Goal: Task Accomplishment & Management: Use online tool/utility

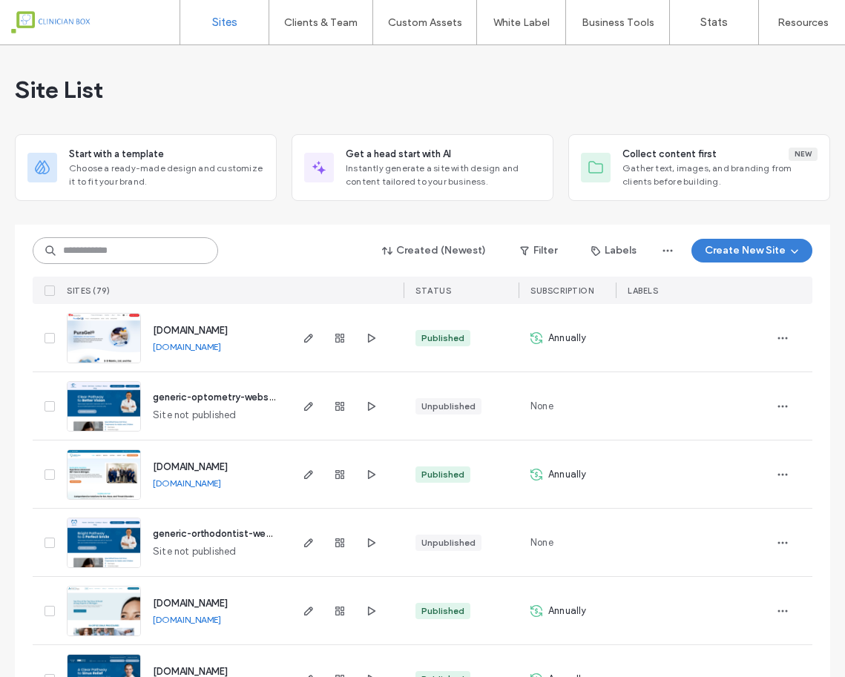
click at [157, 255] on input at bounding box center [126, 250] width 186 height 27
type input "****"
click at [118, 247] on input at bounding box center [126, 250] width 186 height 27
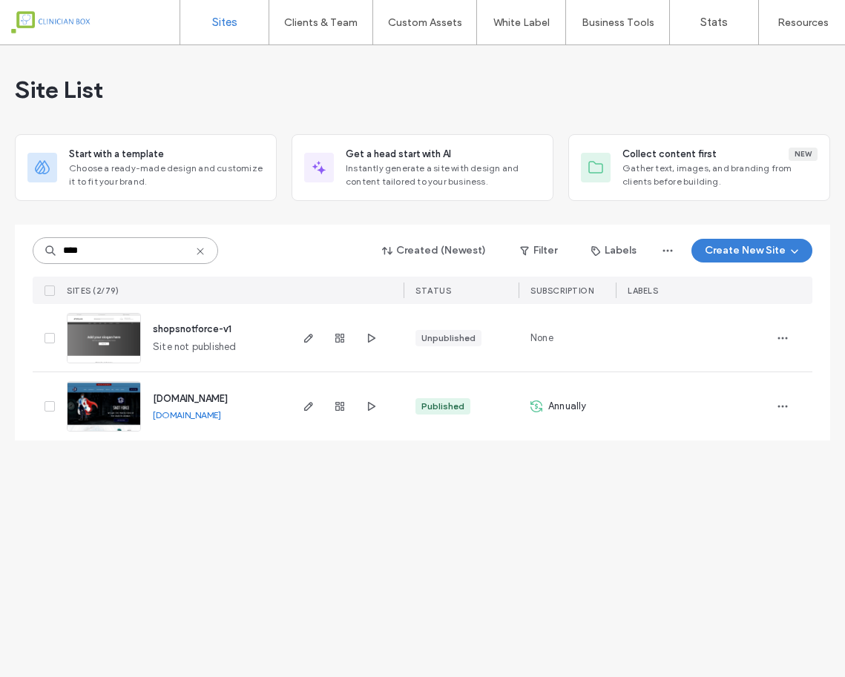
type input "****"
click at [114, 406] on img at bounding box center [104, 432] width 73 height 101
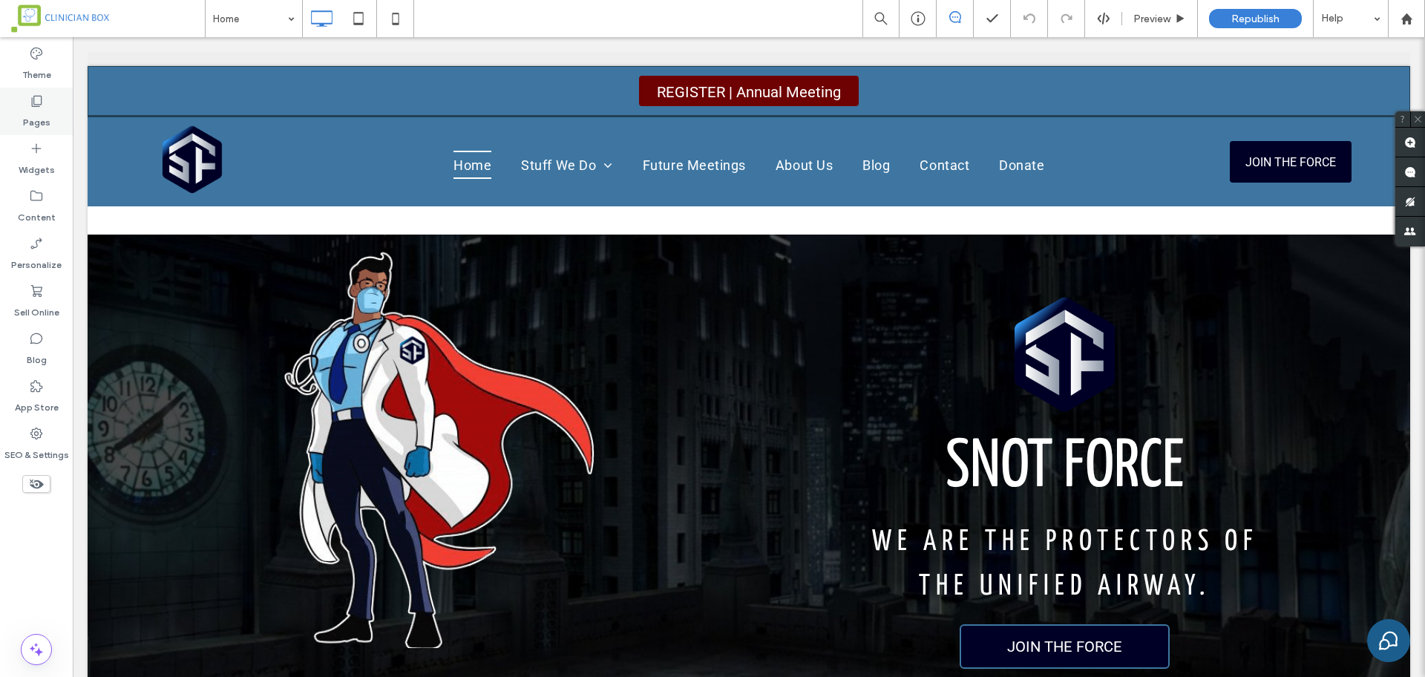
click at [33, 93] on icon at bounding box center [36, 100] width 15 height 15
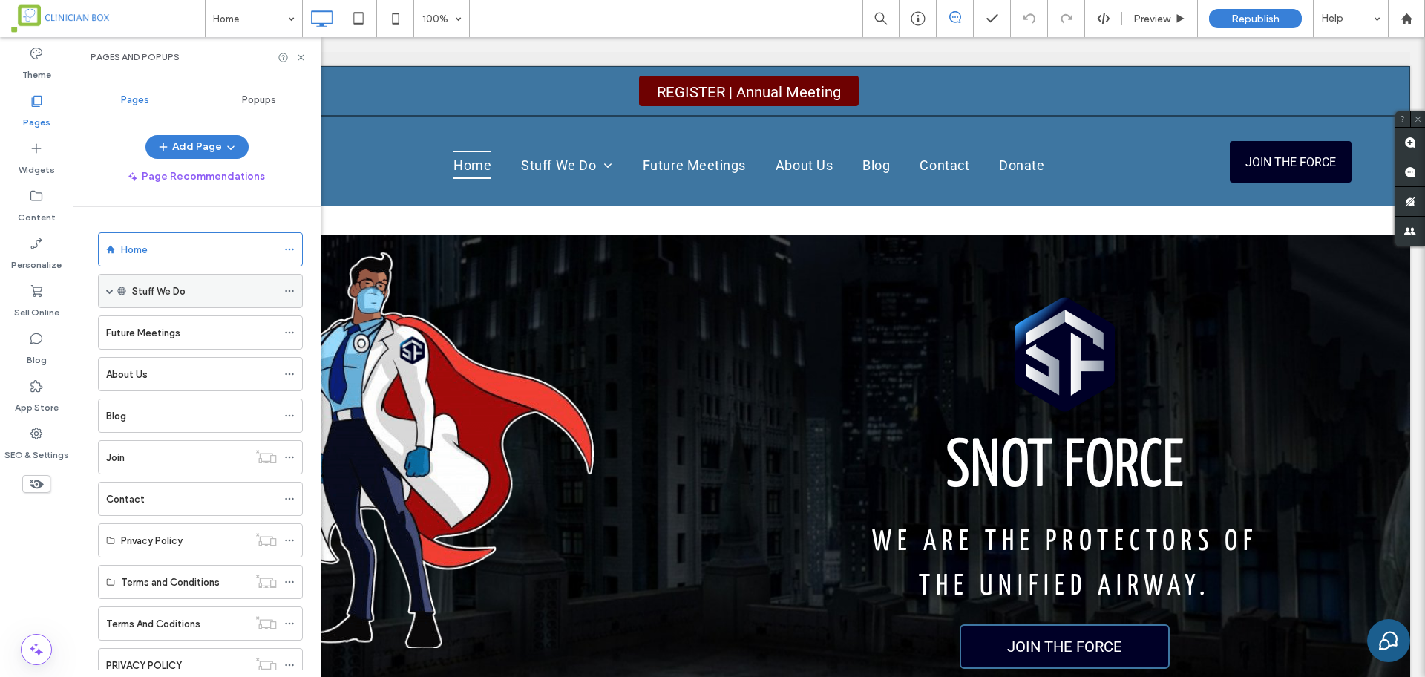
click at [102, 286] on div "Stuff We Do" at bounding box center [200, 291] width 205 height 34
click at [105, 287] on div "Stuff We Do" at bounding box center [200, 291] width 205 height 34
click at [108, 290] on span at bounding box center [109, 290] width 7 height 7
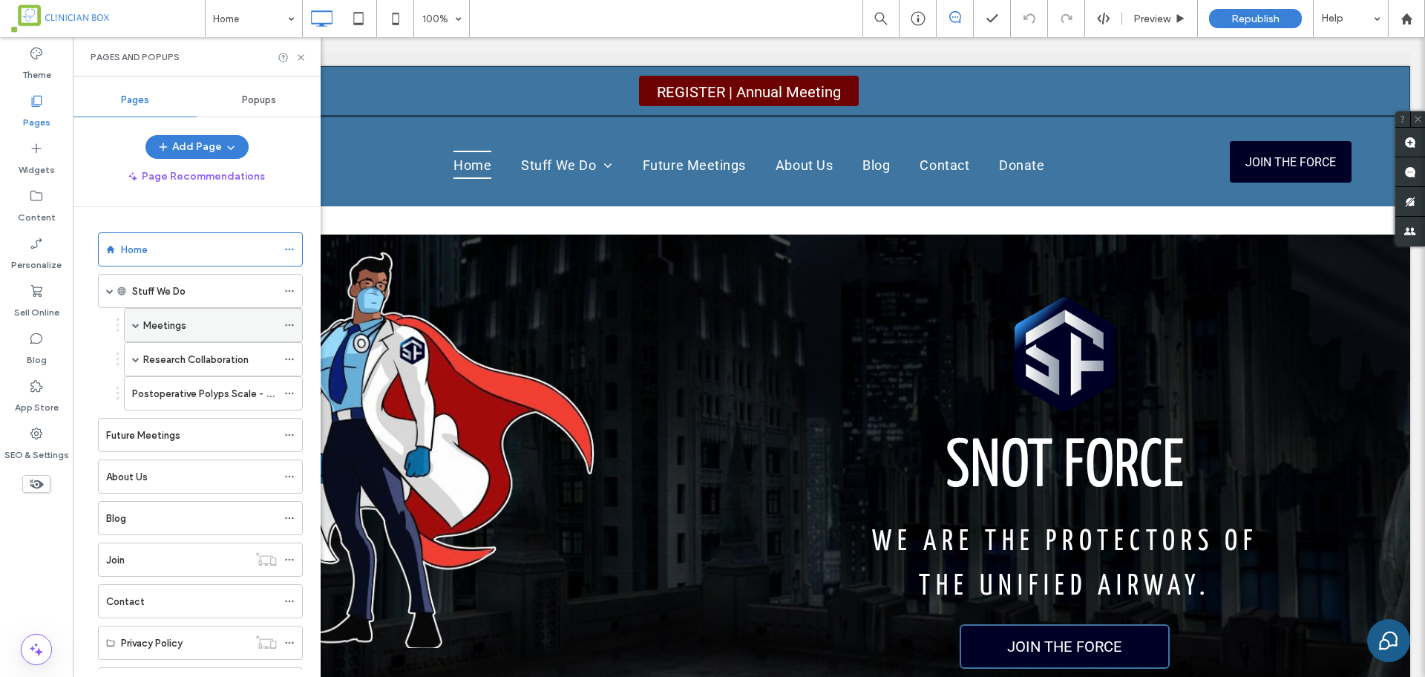
click at [140, 323] on div "Meetings" at bounding box center [213, 325] width 179 height 34
click at [134, 322] on span at bounding box center [135, 324] width 7 height 7
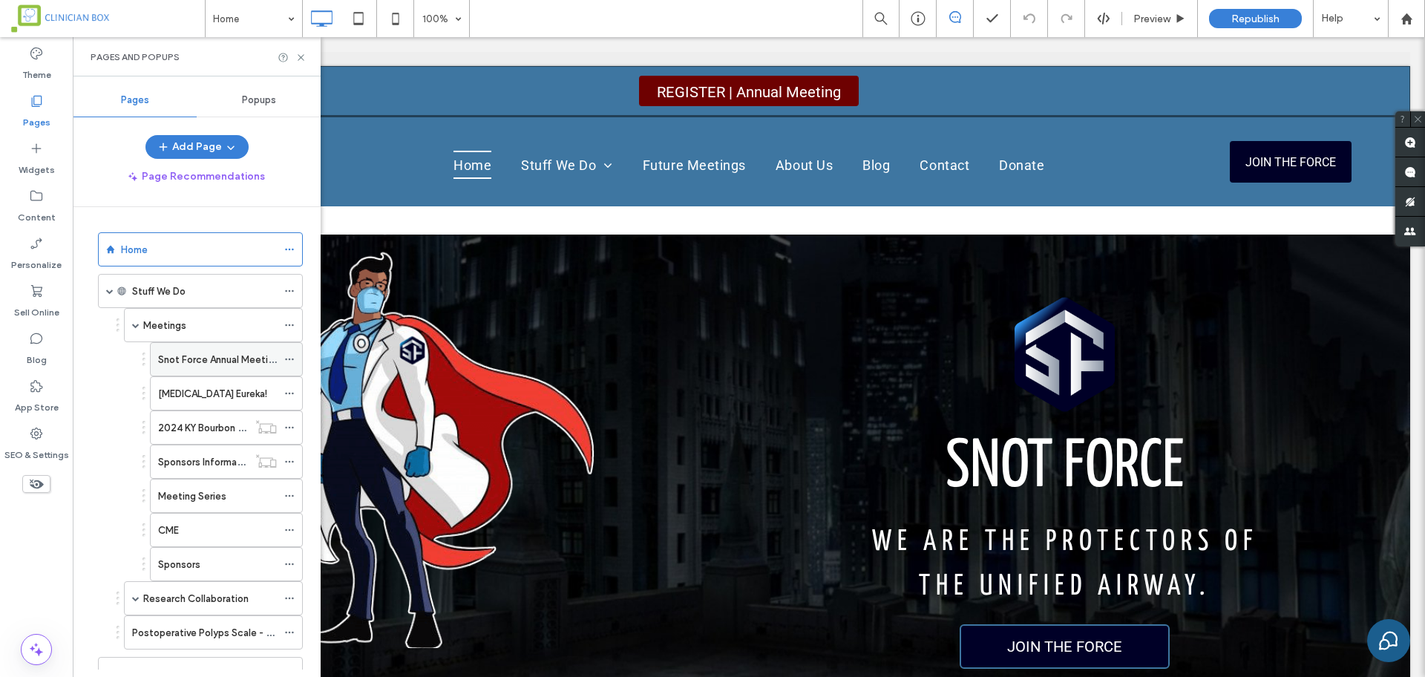
click at [177, 356] on label "Snot Force Annual Meeting 2025" at bounding box center [232, 360] width 148 height 26
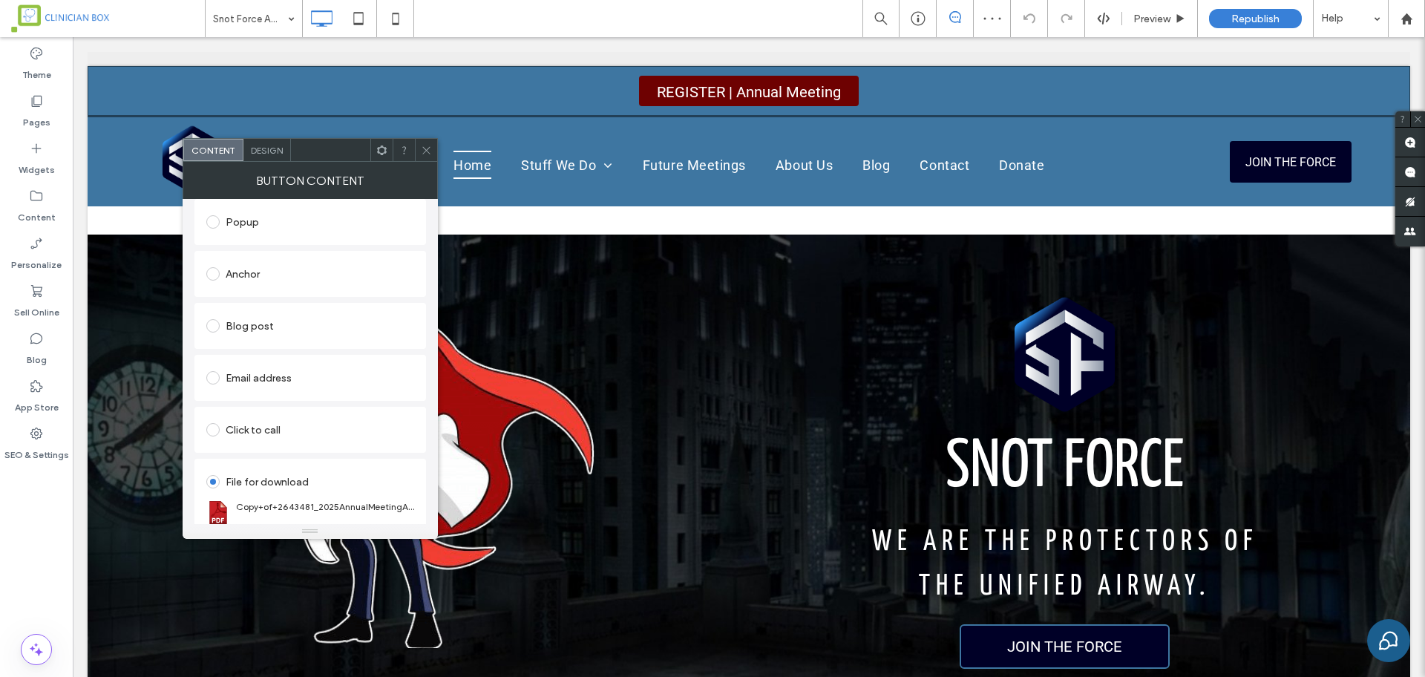
scroll to position [288, 0]
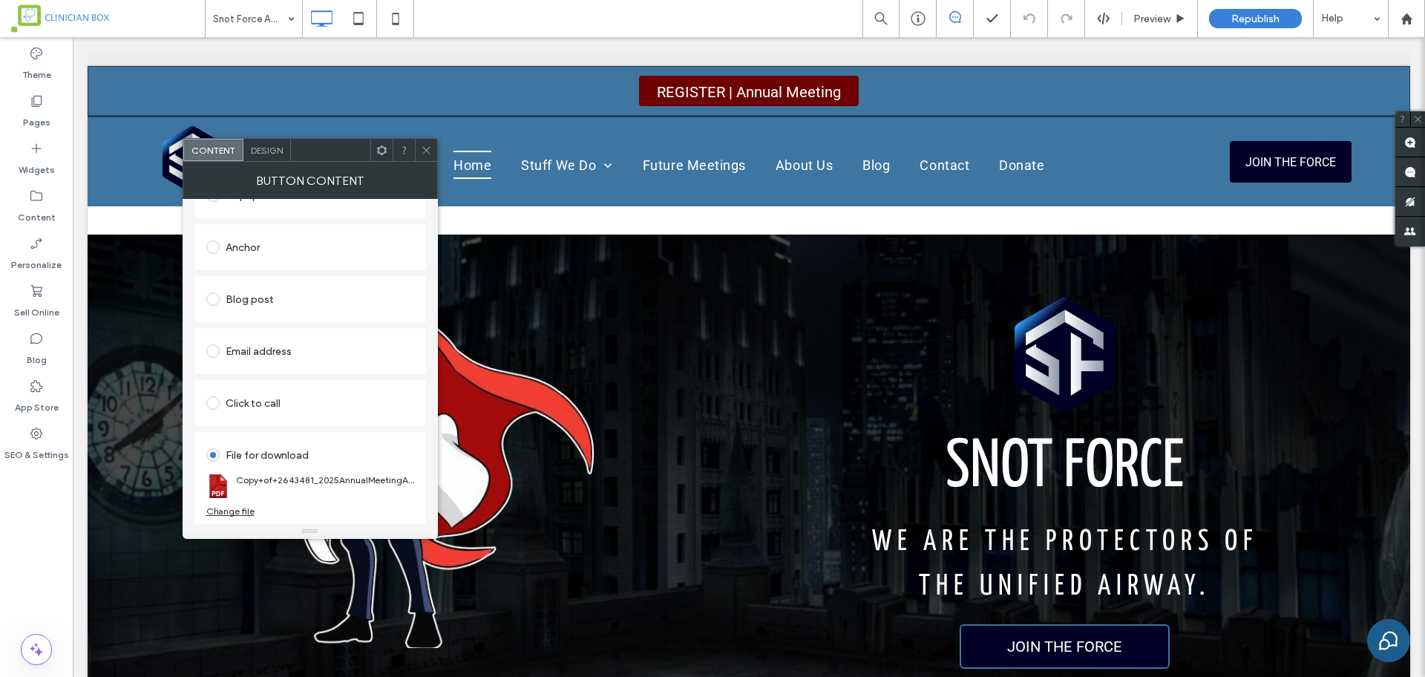
click at [244, 508] on div "Change file" at bounding box center [230, 510] width 48 height 11
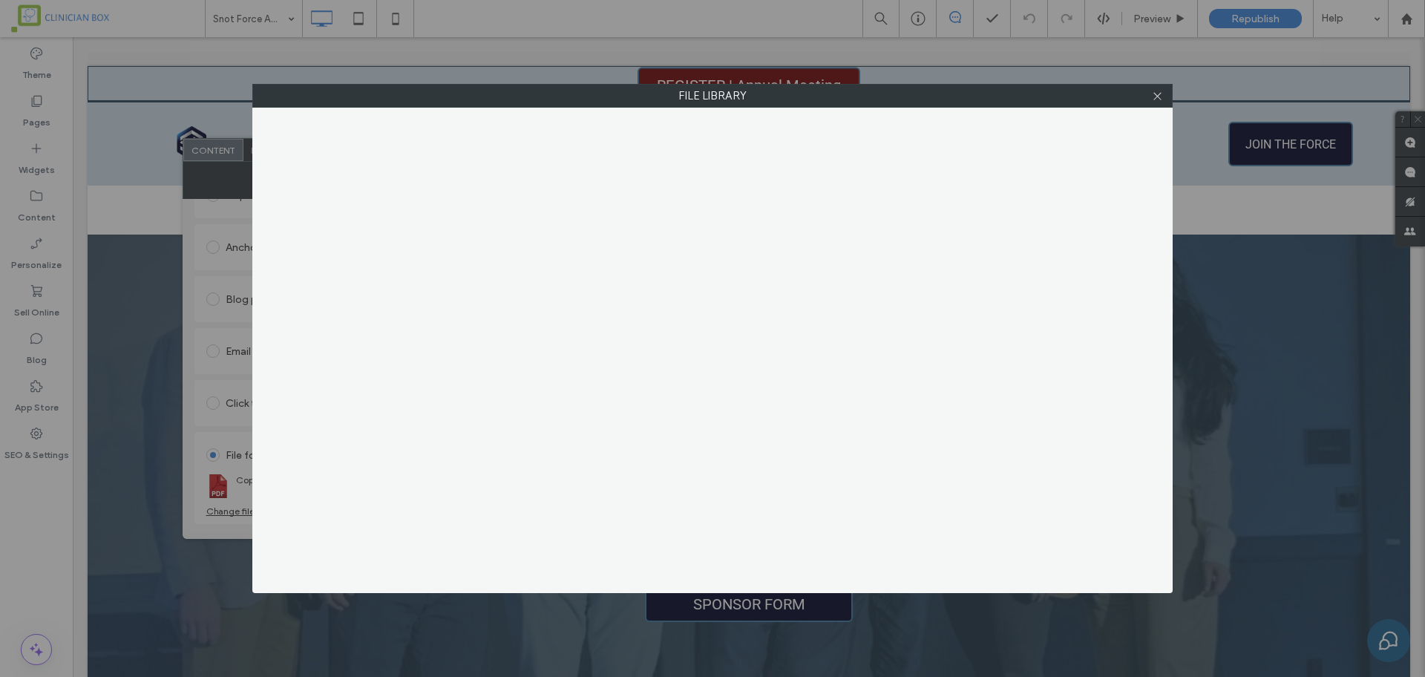
scroll to position [278, 0]
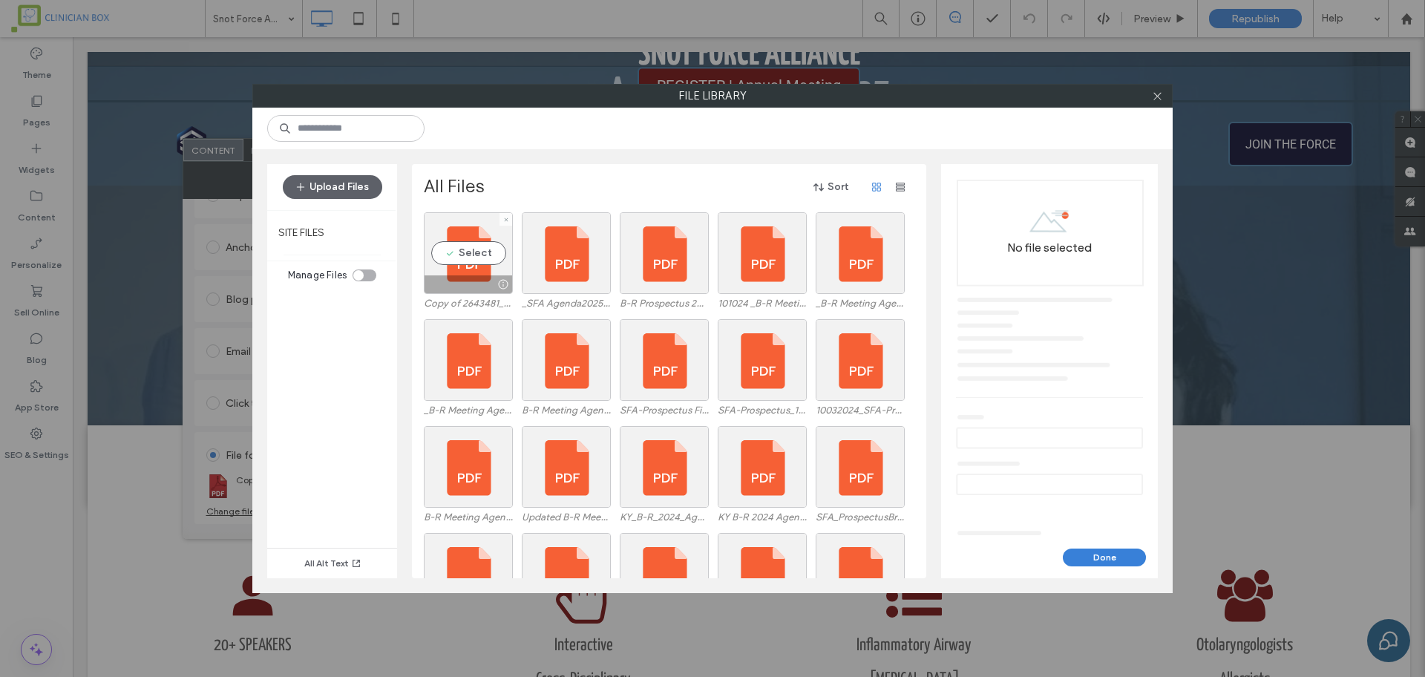
click at [472, 288] on div at bounding box center [468, 284] width 88 height 18
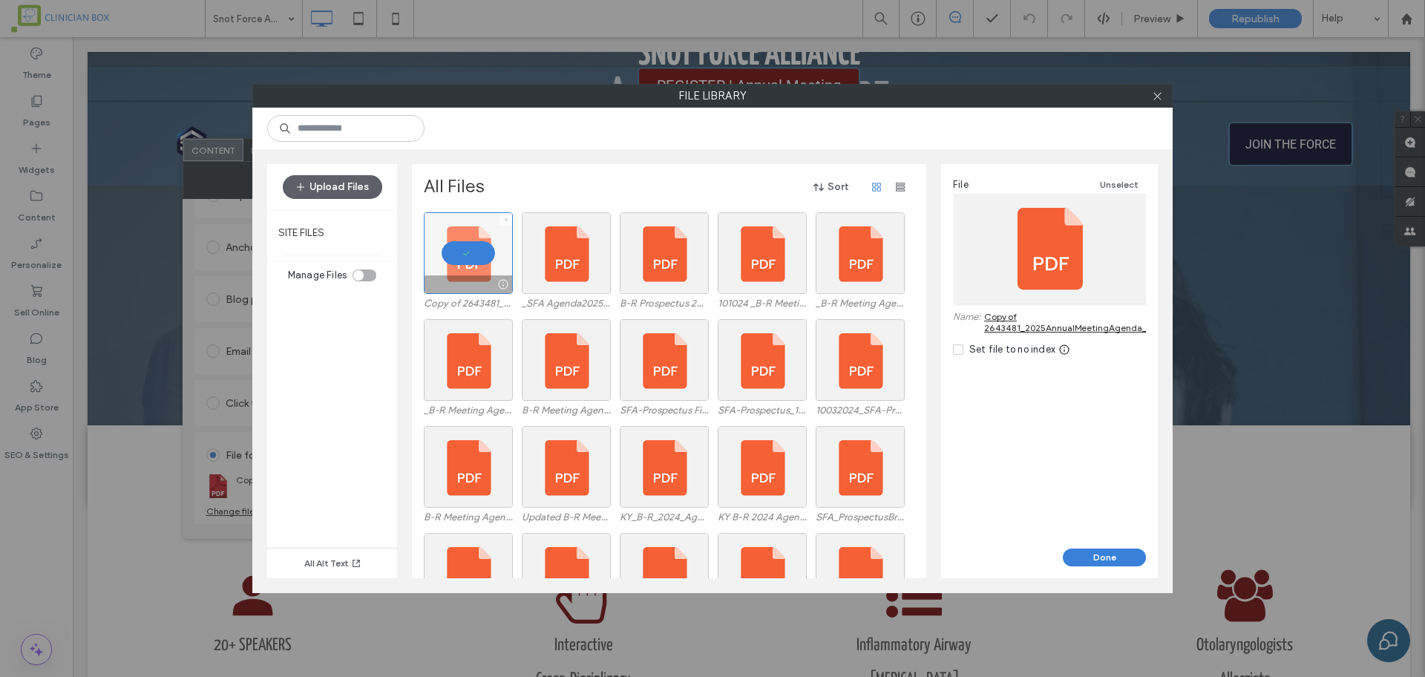
click at [506, 217] on icon at bounding box center [506, 220] width 6 height 6
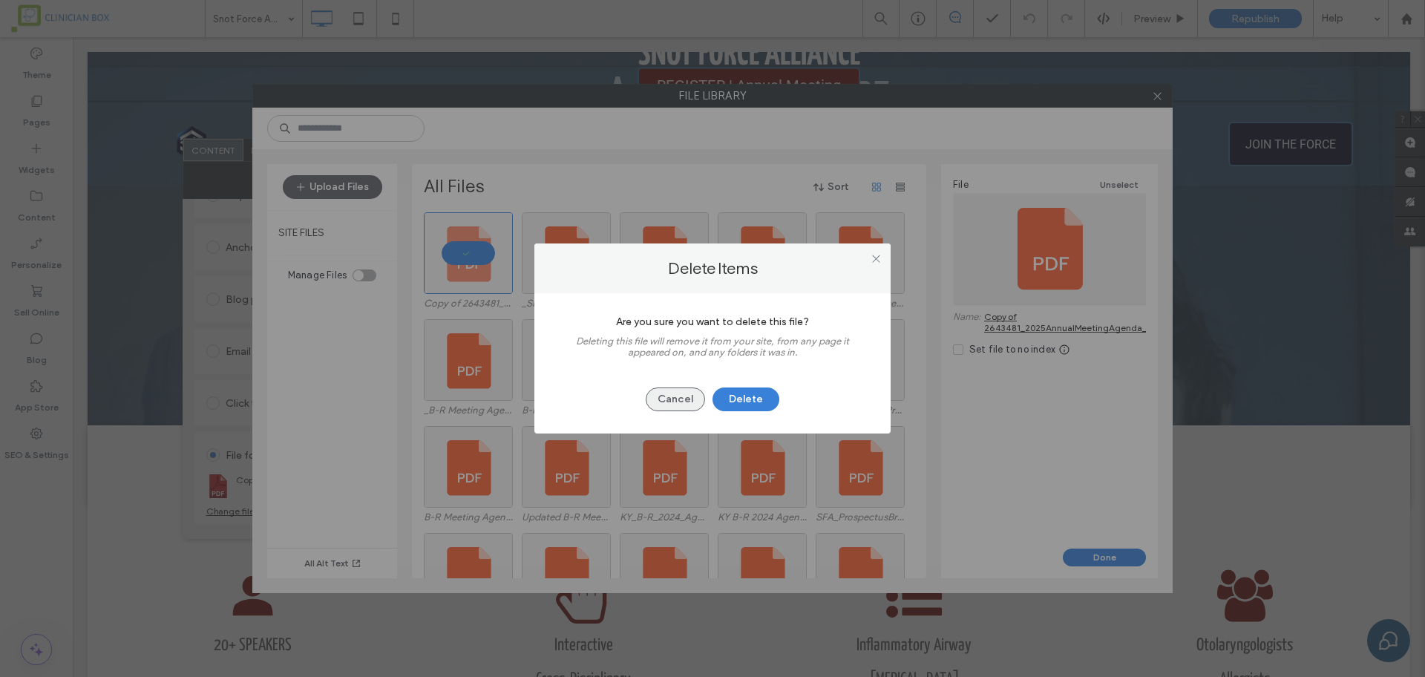
click at [677, 397] on button "Cancel" at bounding box center [675, 399] width 59 height 24
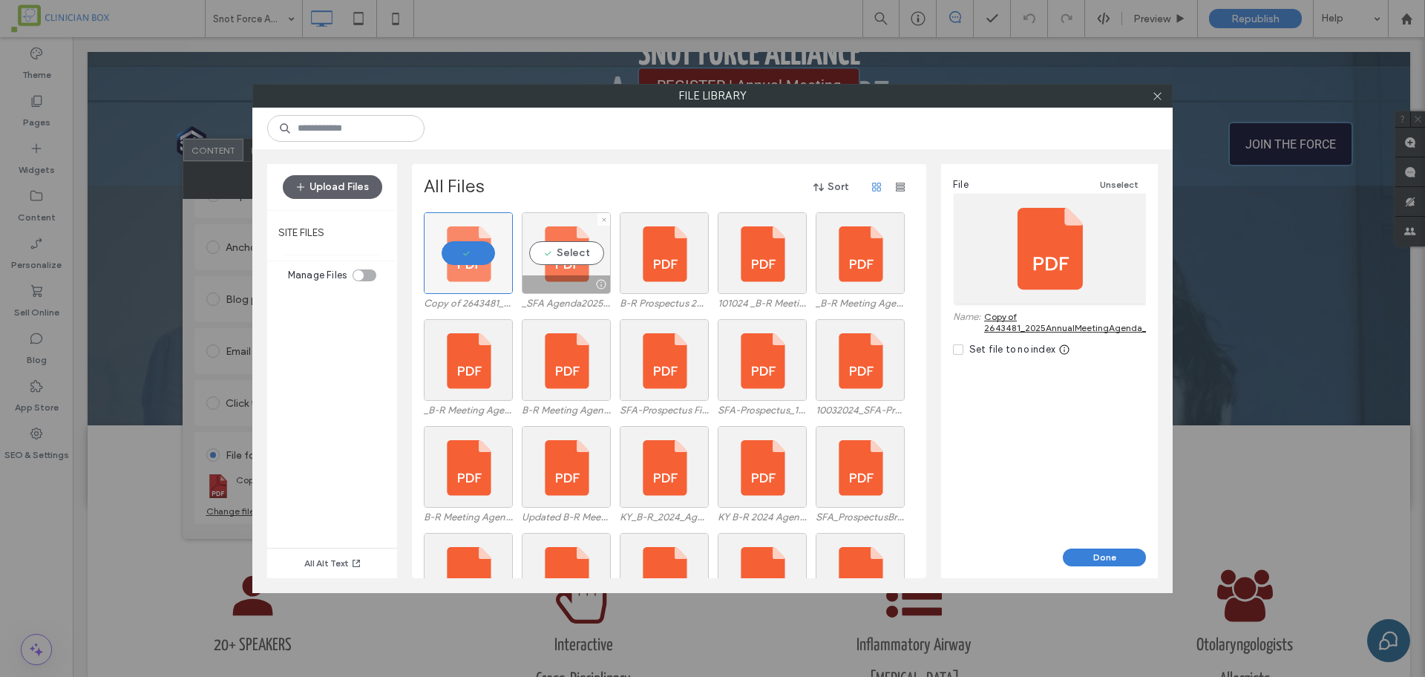
click at [569, 263] on div "Select" at bounding box center [566, 253] width 89 height 82
click at [608, 222] on div at bounding box center [603, 219] width 13 height 13
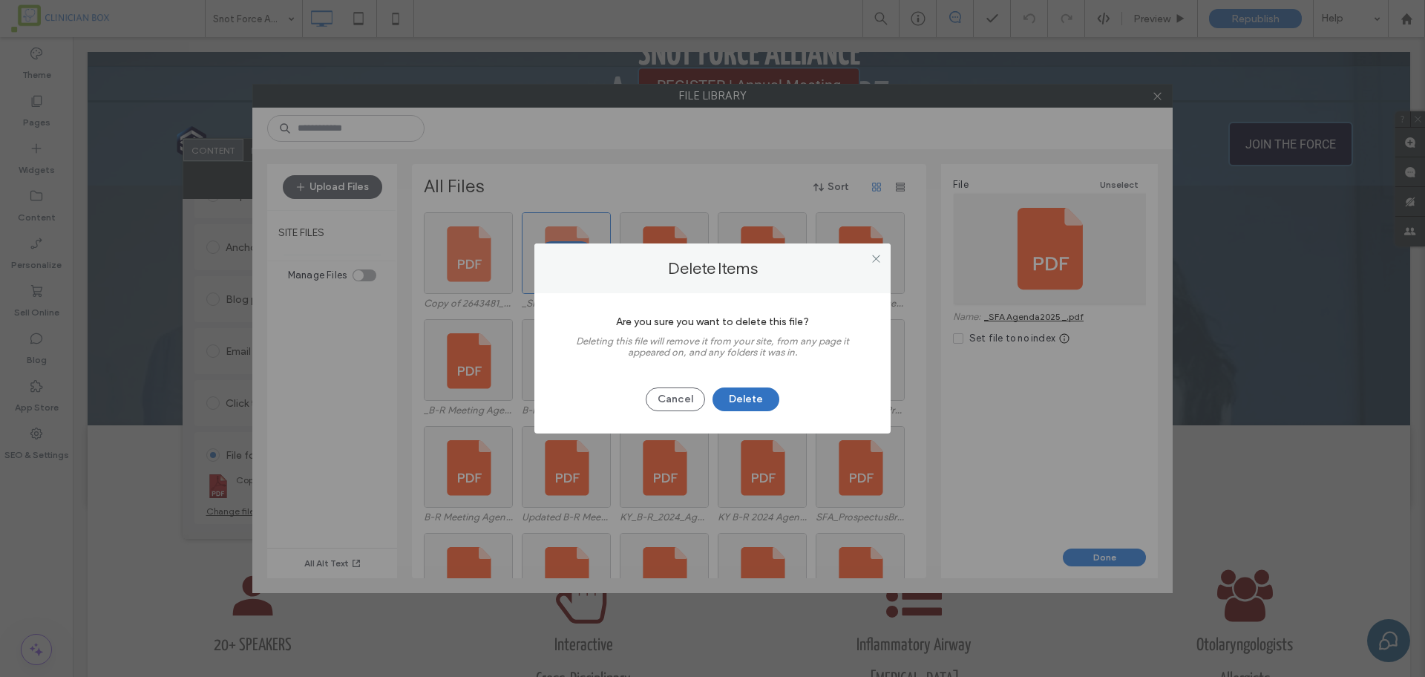
click at [748, 404] on button "Delete" at bounding box center [745, 399] width 67 height 24
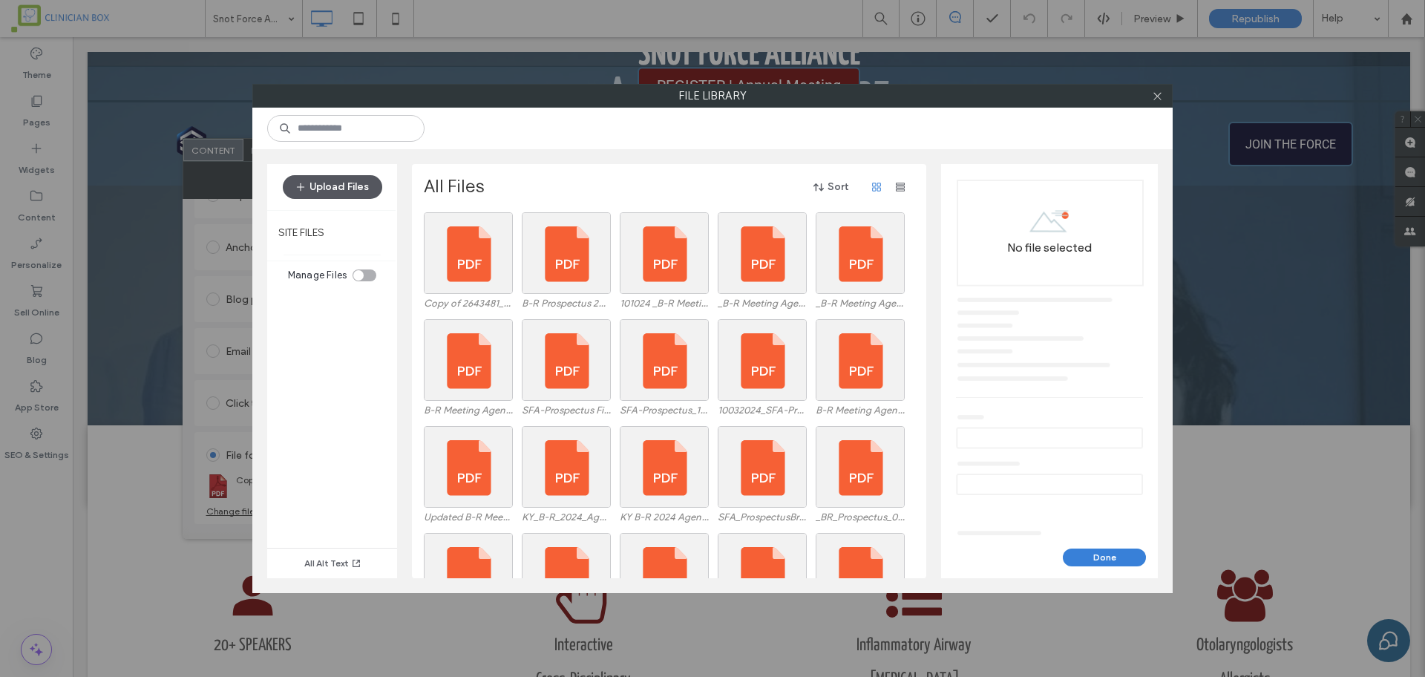
click at [351, 182] on button "Upload Files" at bounding box center [332, 187] width 99 height 24
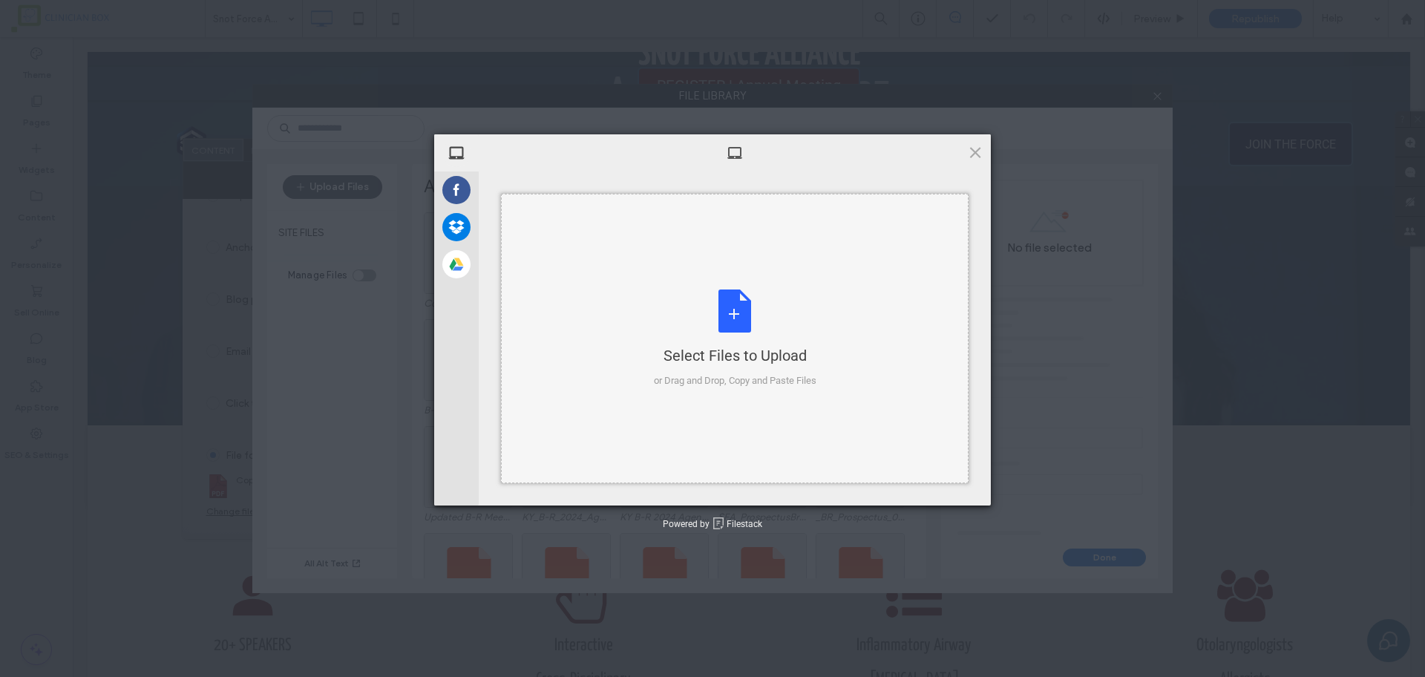
click at [738, 313] on div "Select Files to Upload or Drag and Drop, Copy and Paste Files" at bounding box center [735, 338] width 163 height 99
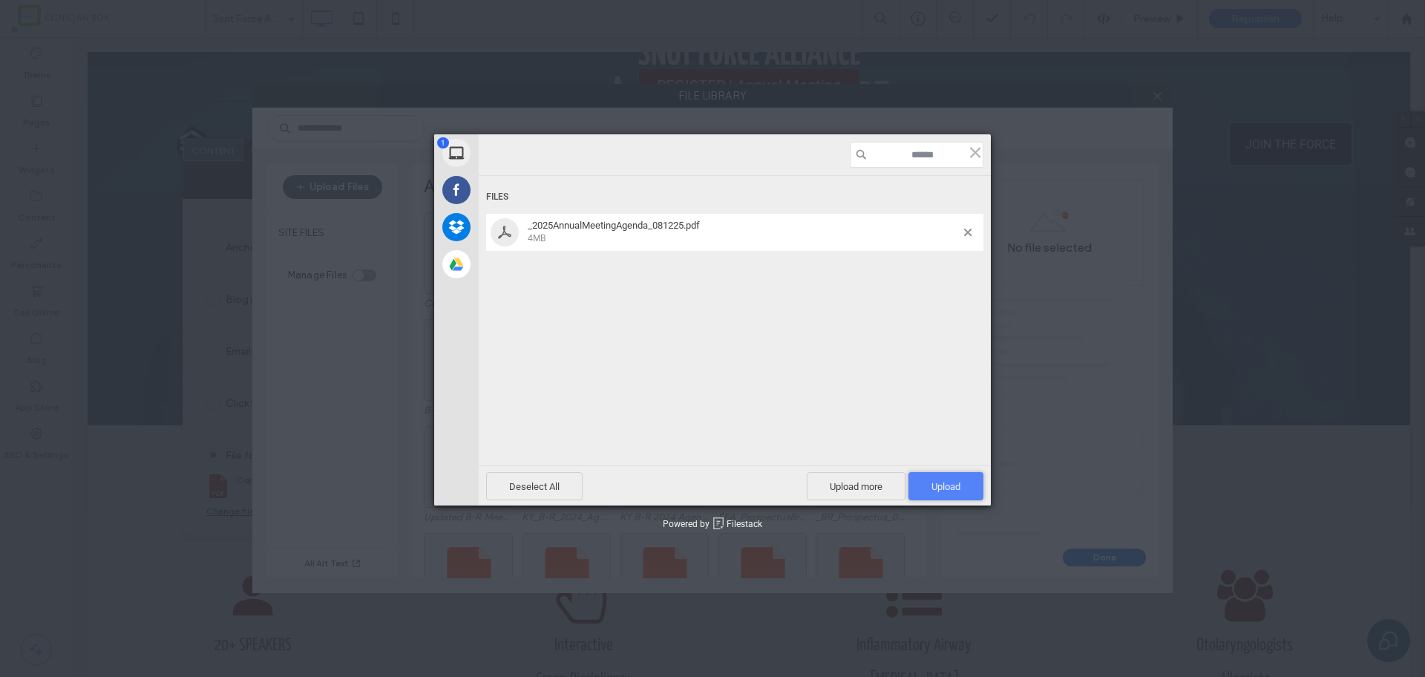
click at [844, 481] on span "Upload 1" at bounding box center [945, 486] width 29 height 11
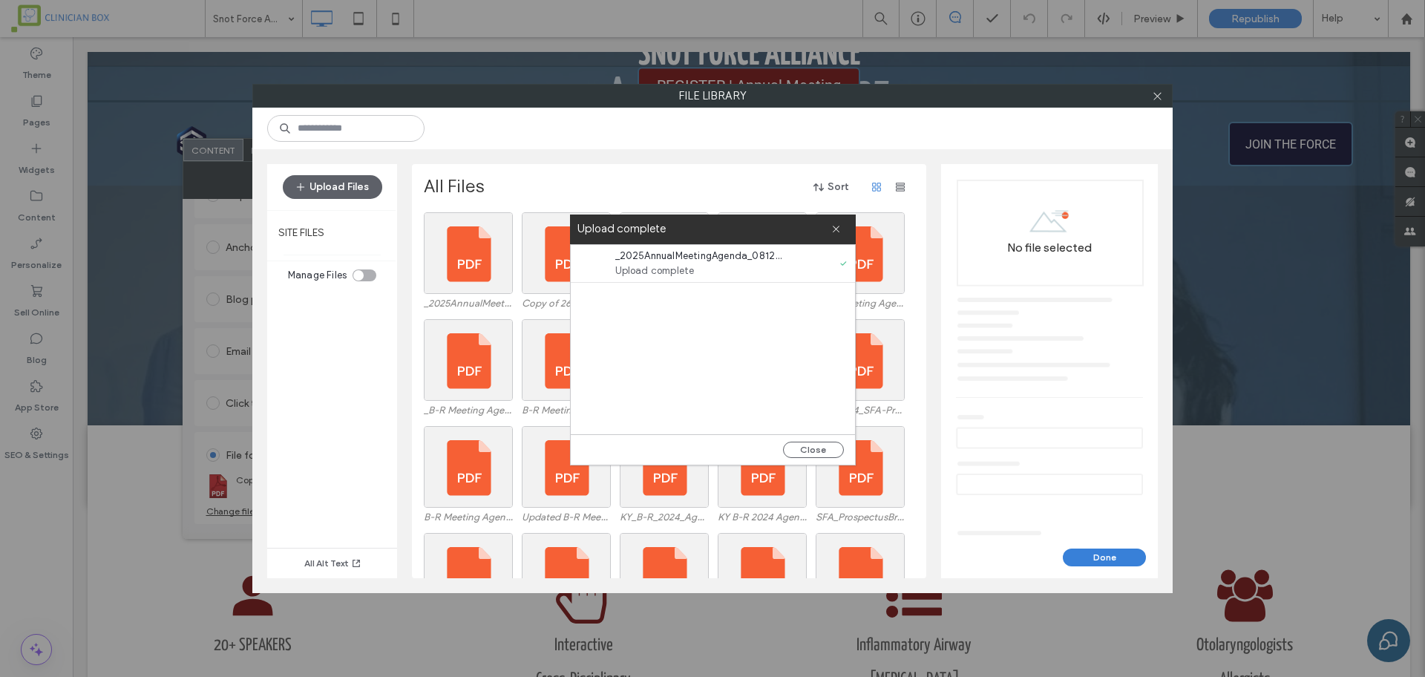
click at [658, 263] on span "Upload complete" at bounding box center [700, 270] width 171 height 15
click at [465, 247] on div "Select" at bounding box center [468, 253] width 89 height 82
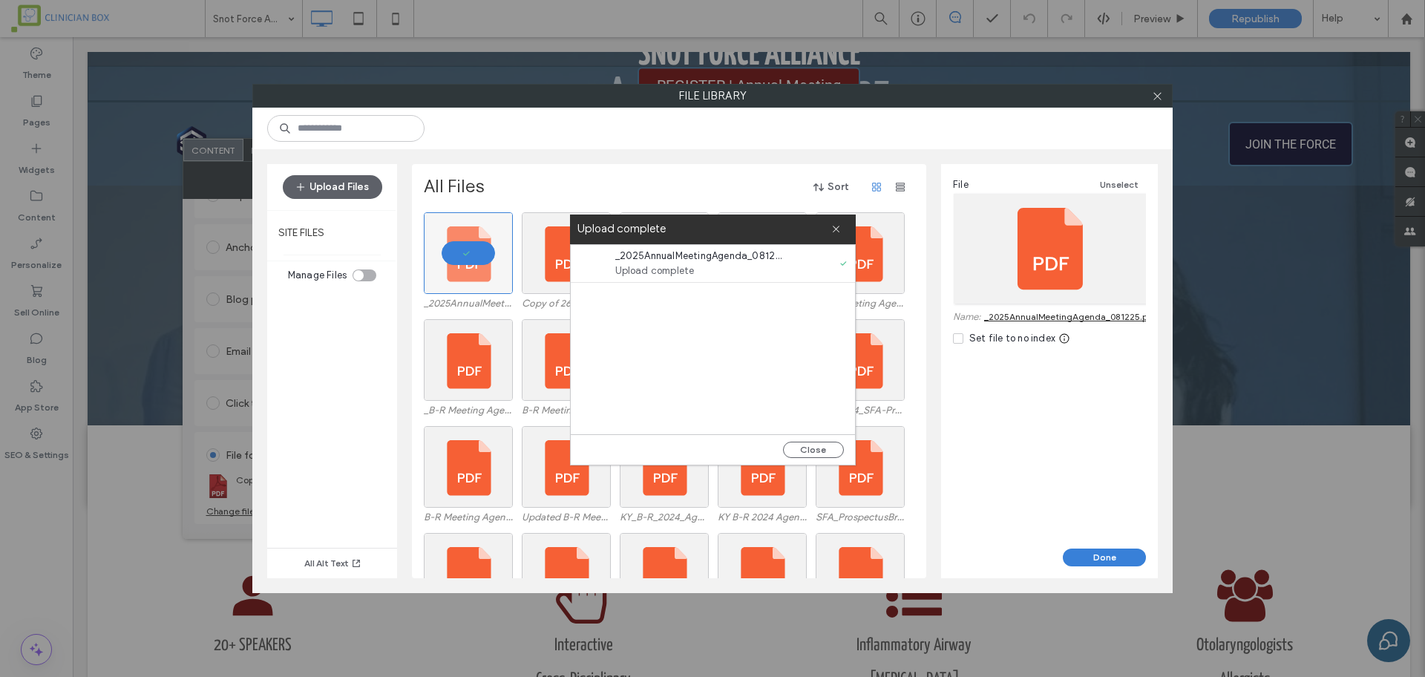
click at [844, 249] on div at bounding box center [1050, 249] width 193 height 110
click at [844, 554] on button "Done" at bounding box center [1104, 557] width 83 height 18
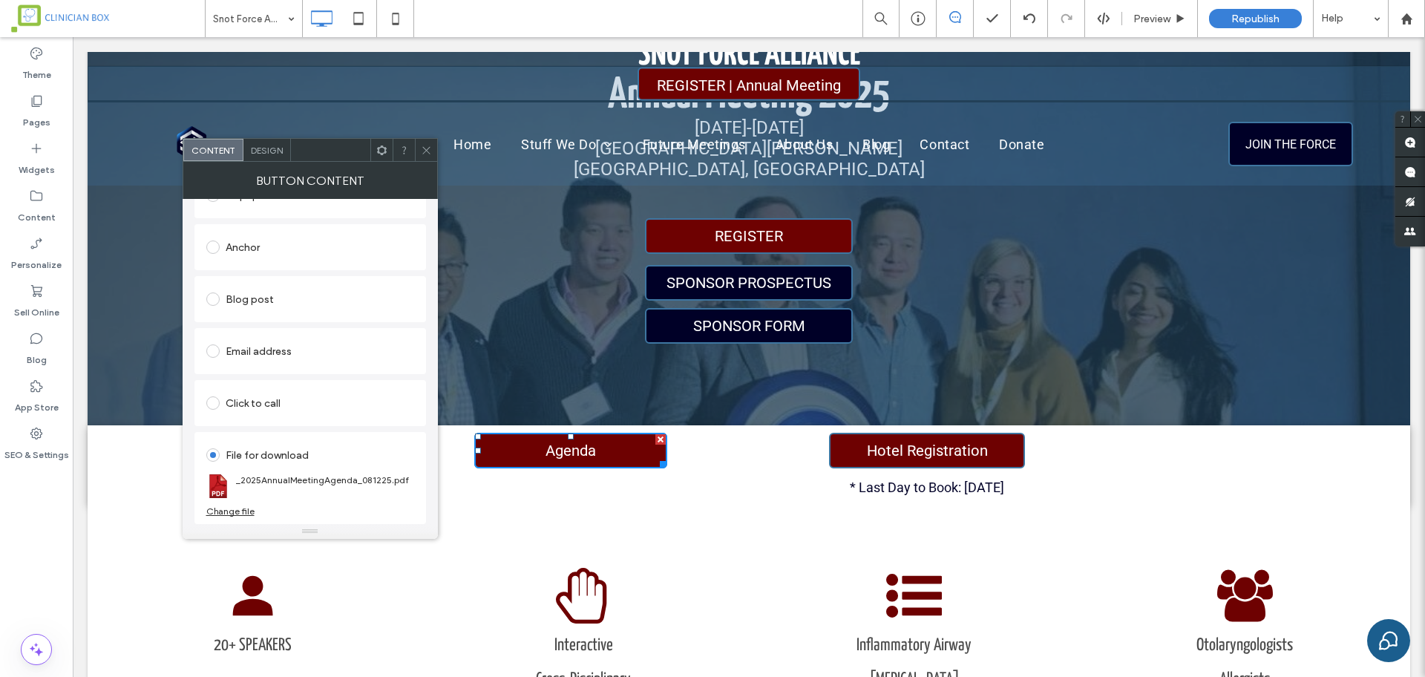
click at [427, 150] on icon at bounding box center [426, 150] width 11 height 11
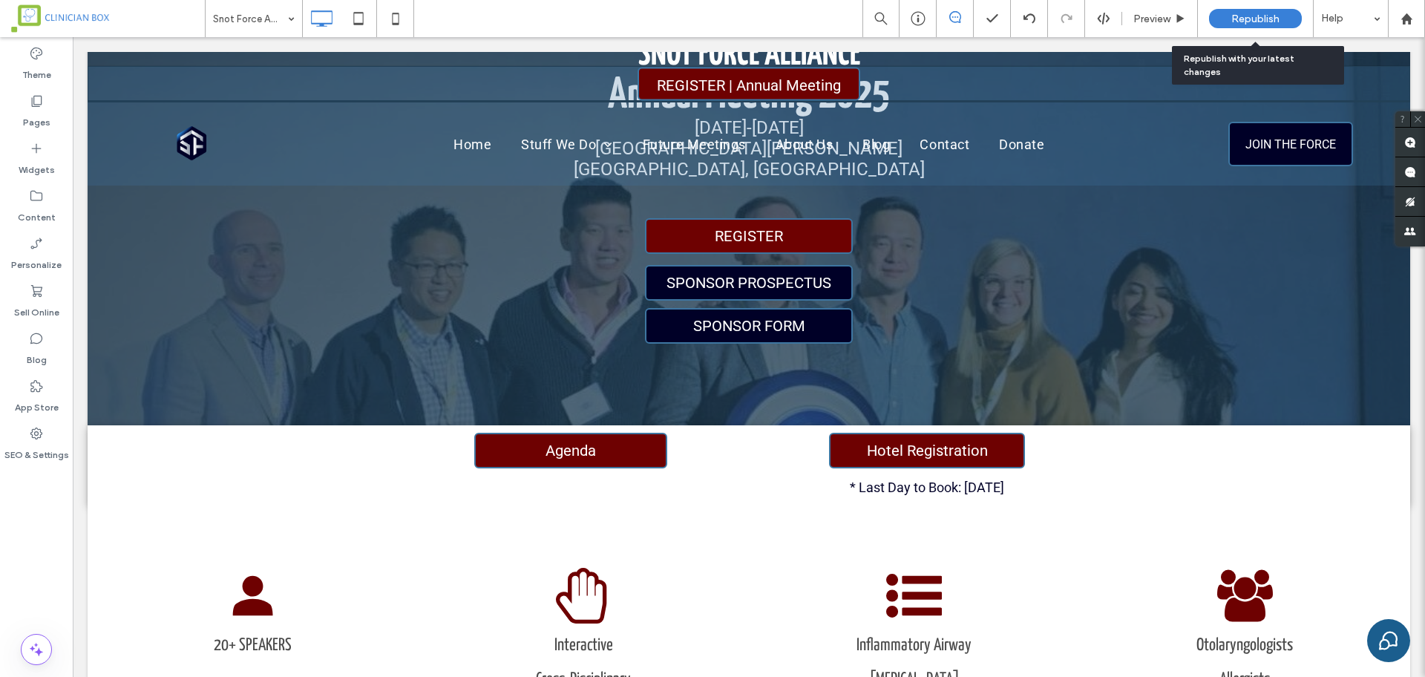
click at [844, 18] on span "Republish" at bounding box center [1255, 19] width 48 height 13
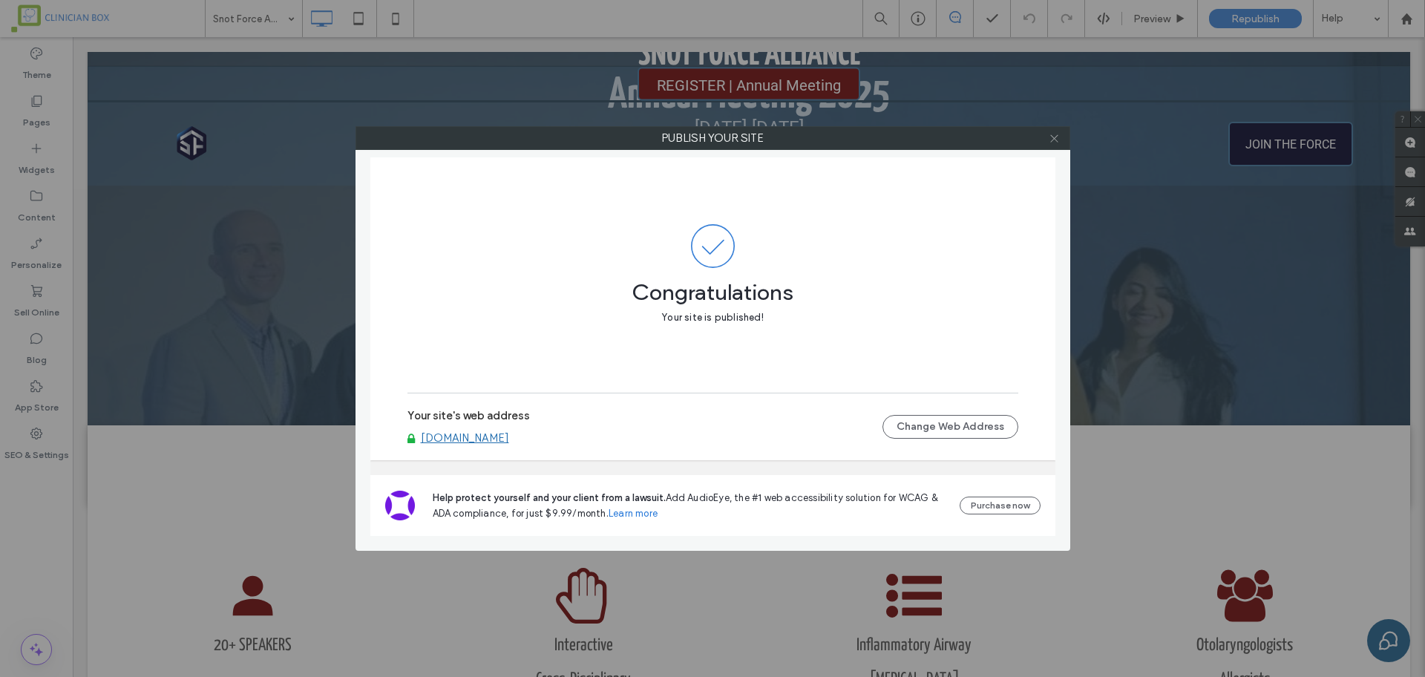
click at [844, 131] on span at bounding box center [1054, 138] width 11 height 22
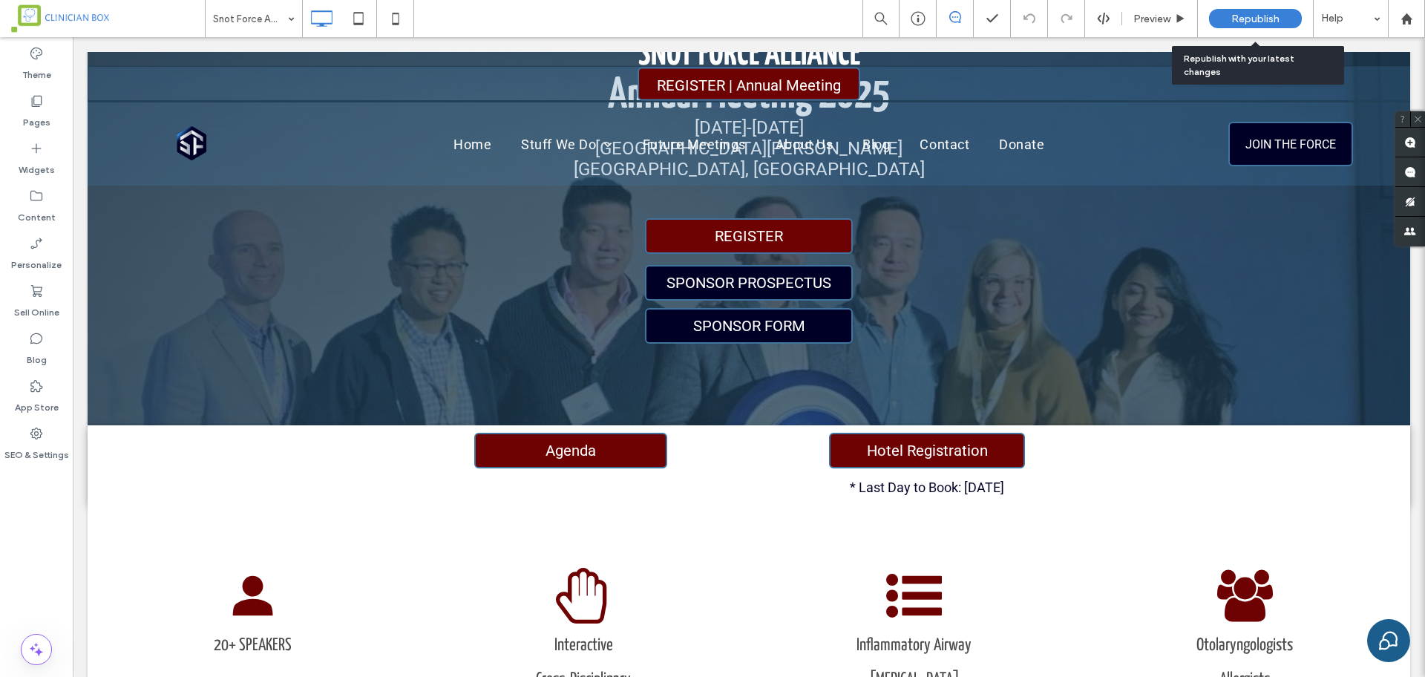
click at [844, 11] on div "Republish" at bounding box center [1255, 18] width 93 height 19
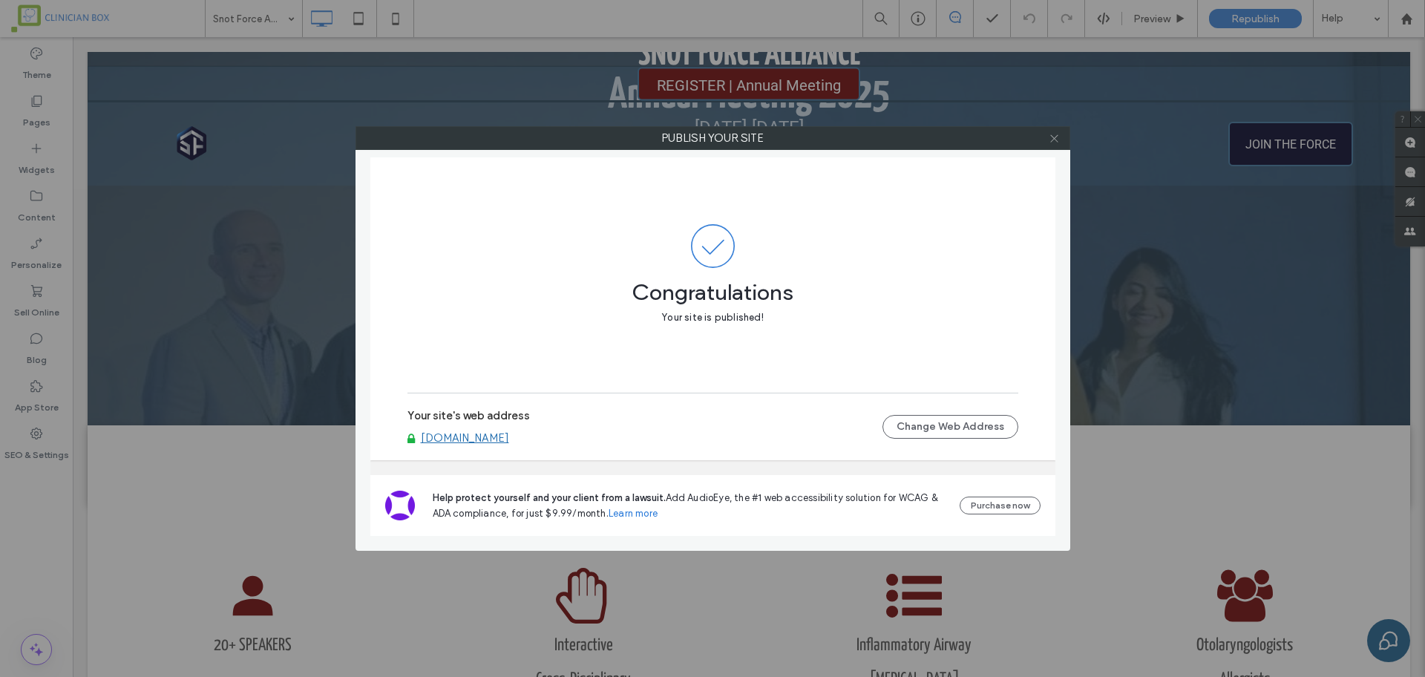
click at [844, 137] on icon at bounding box center [1054, 138] width 11 height 11
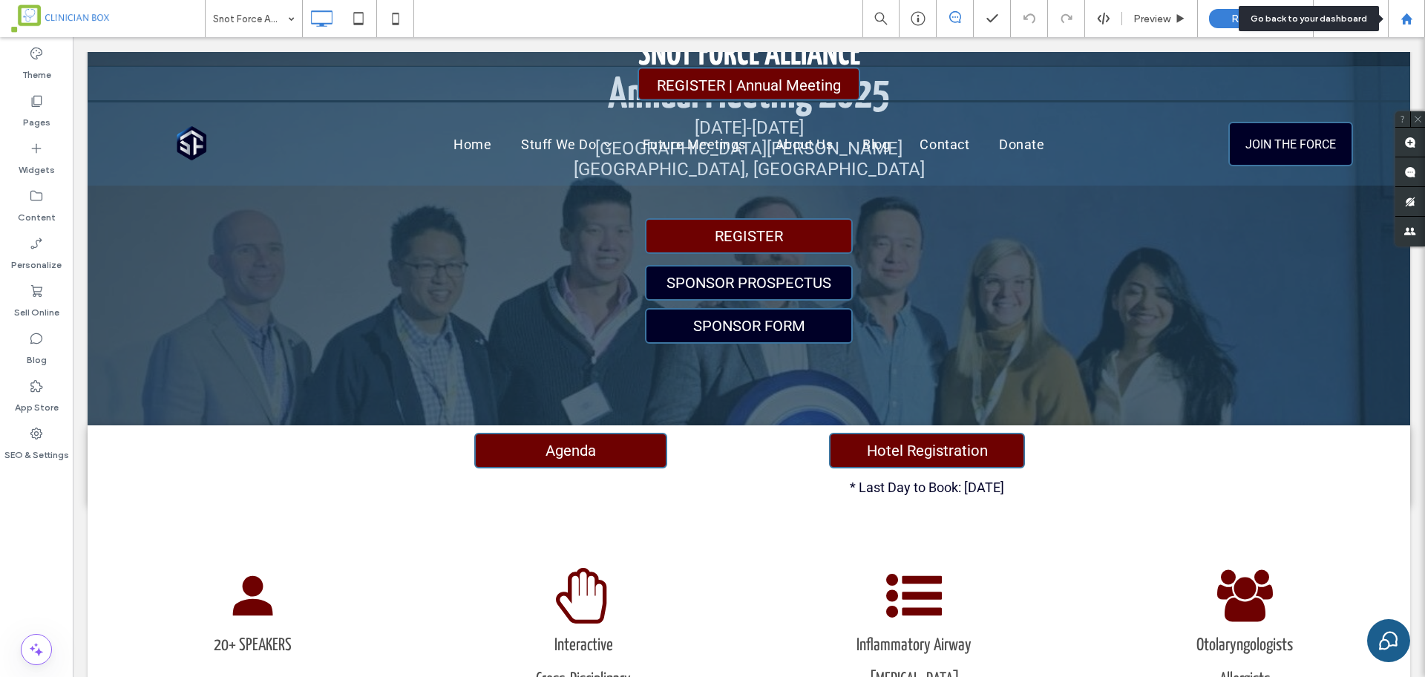
click at [844, 23] on icon at bounding box center [1406, 19] width 13 height 13
